Goal: Subscribe to service/newsletter

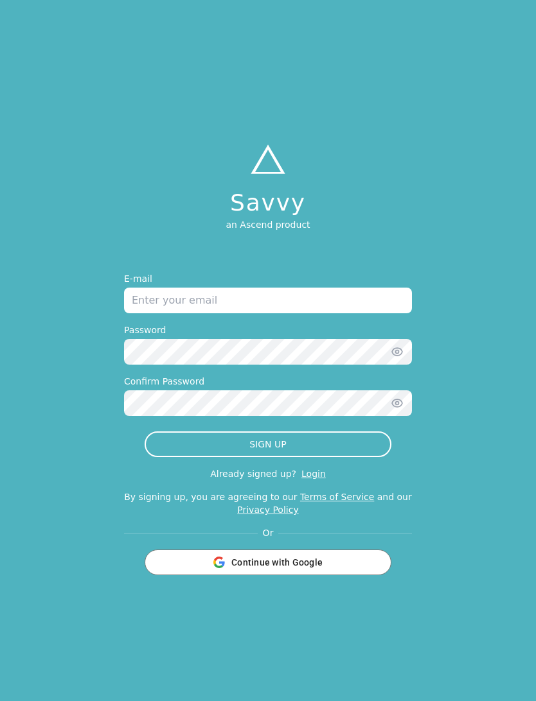
click at [304, 313] on input "email" at bounding box center [268, 301] width 288 height 26
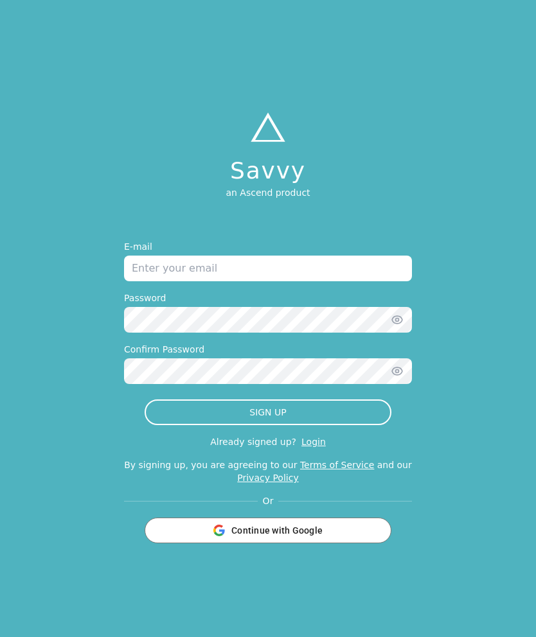
type input "[EMAIL_ADDRESS][DOMAIN_NAME]"
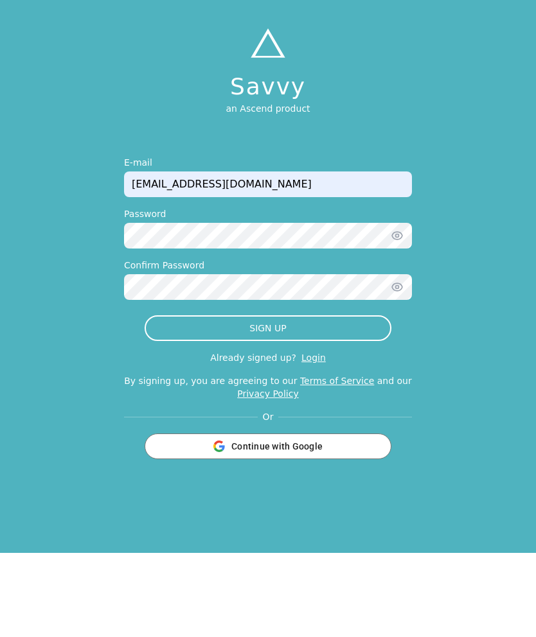
click at [356, 399] on button "SIGN UP" at bounding box center [267, 412] width 247 height 26
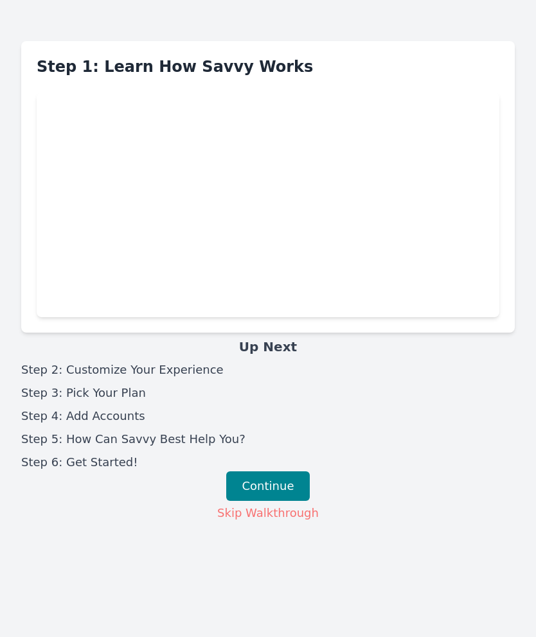
click at [270, 471] on button "Continue" at bounding box center [268, 486] width 84 height 30
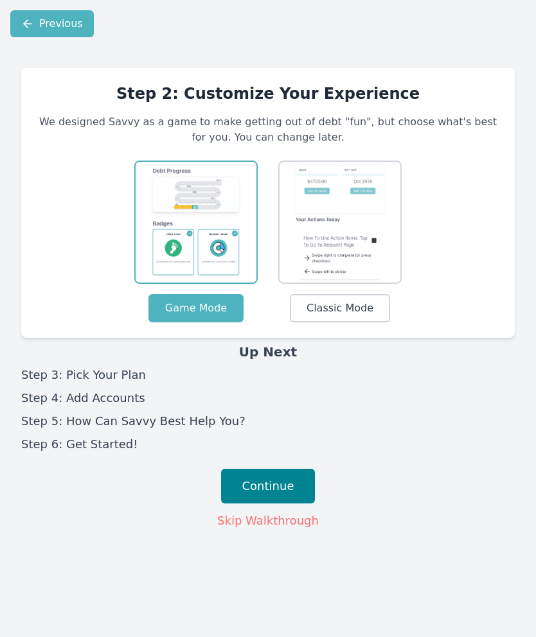
click at [274, 469] on button "Continue" at bounding box center [268, 486] width 94 height 35
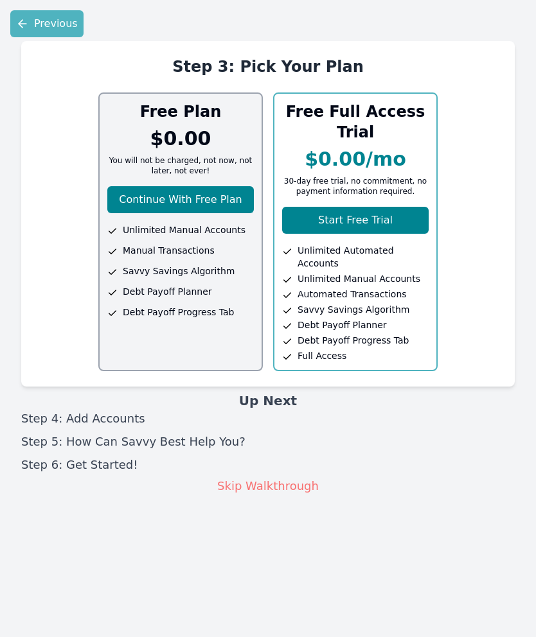
click at [200, 186] on button "Continue With Free Plan" at bounding box center [180, 199] width 146 height 27
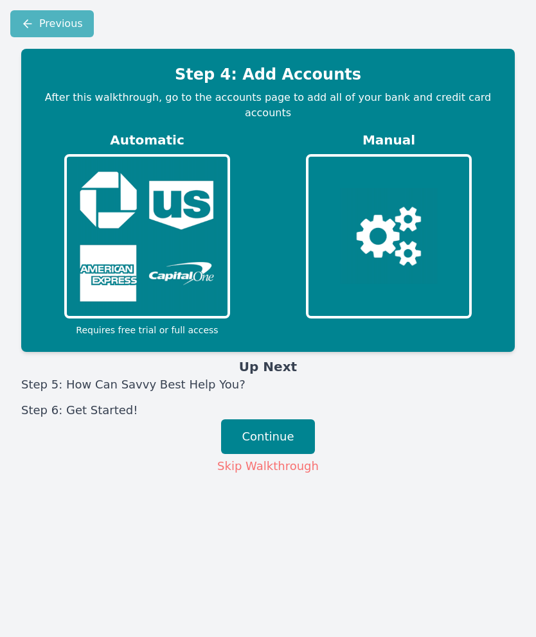
click at [178, 181] on img at bounding box center [146, 237] width 155 height 156
click at [392, 188] on img at bounding box center [389, 236] width 98 height 96
